Goal: Information Seeking & Learning: Compare options

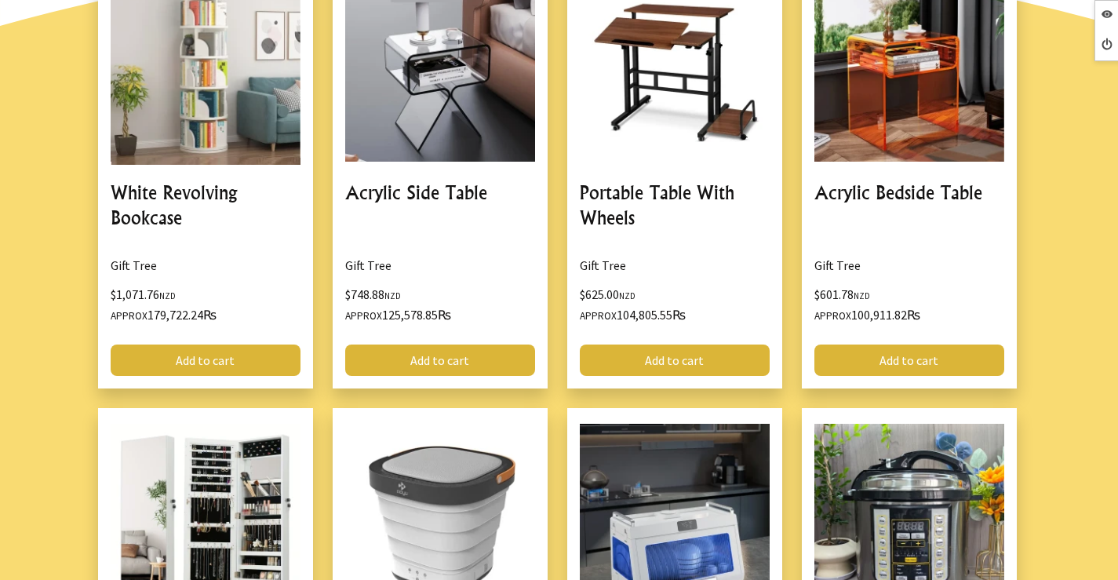
scroll to position [1098, 0]
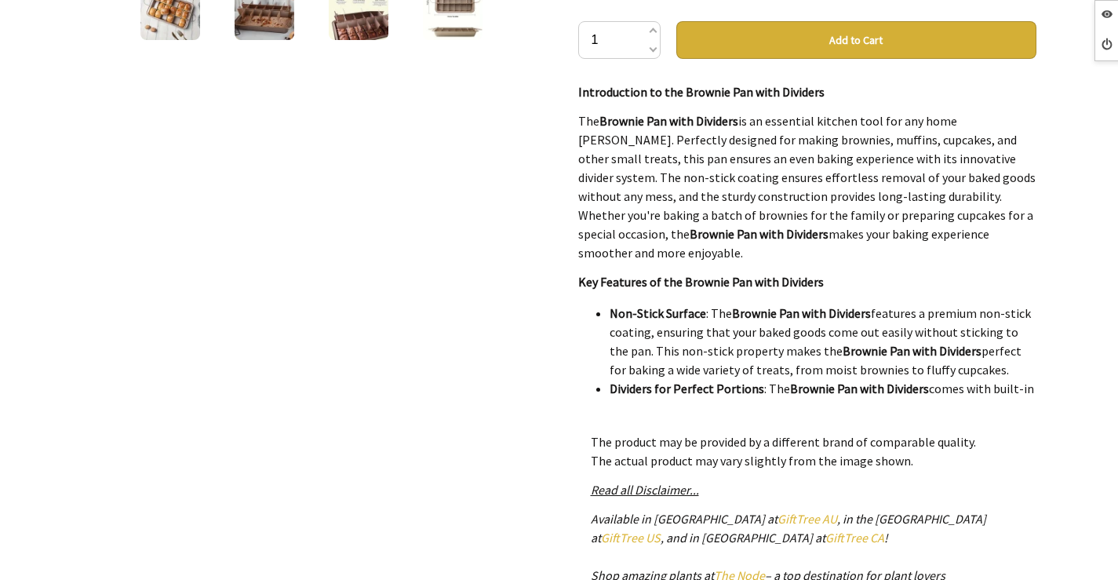
scroll to position [235, 0]
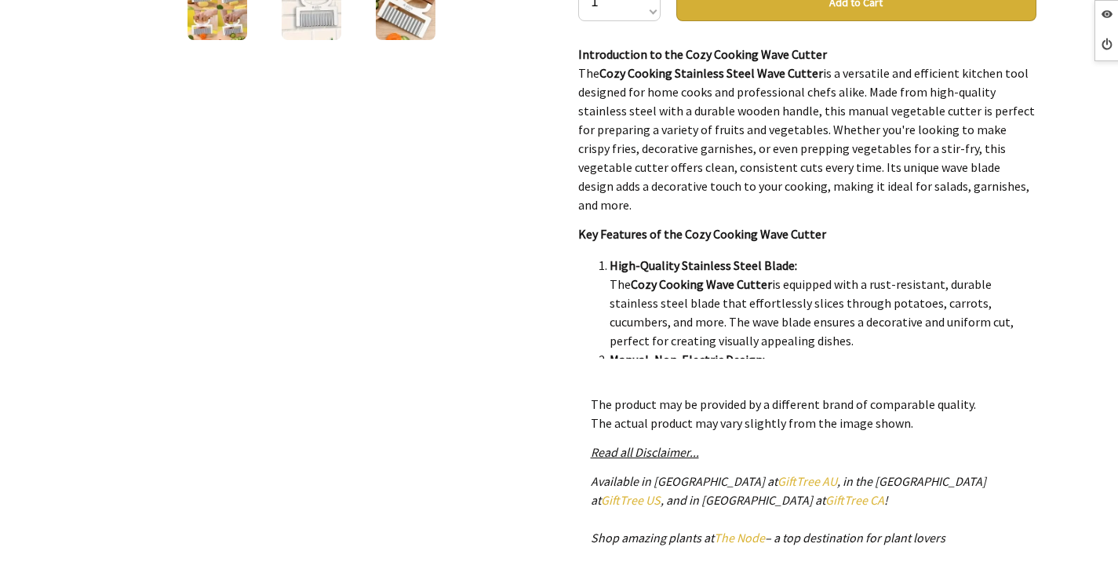
scroll to position [235, 0]
